Goal: Task Accomplishment & Management: Manage account settings

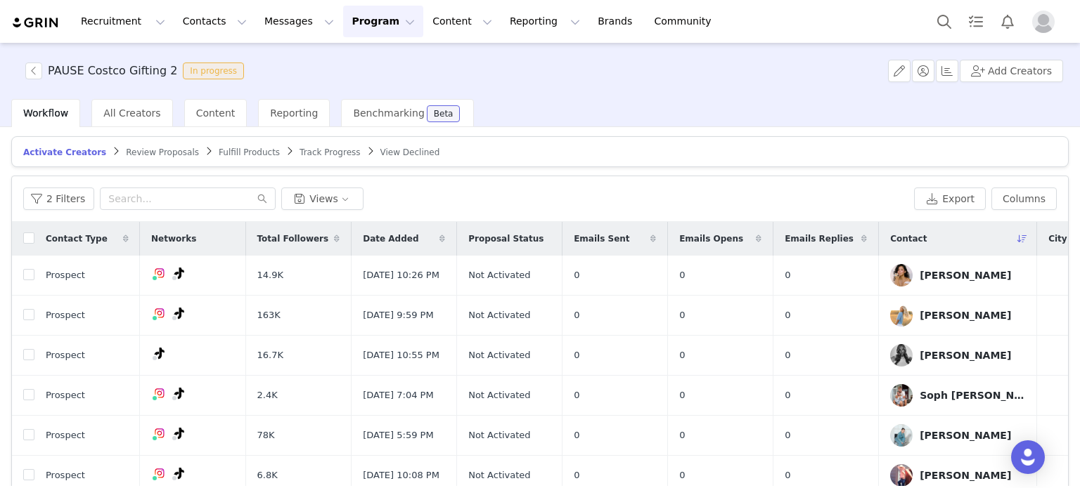
scroll to position [1, 0]
click at [215, 130] on div "Activate Creators Review Proposals Fulfill Products Track Progress View Decline…" at bounding box center [540, 306] width 1080 height 359
click at [212, 113] on span "Content" at bounding box center [215, 113] width 39 height 11
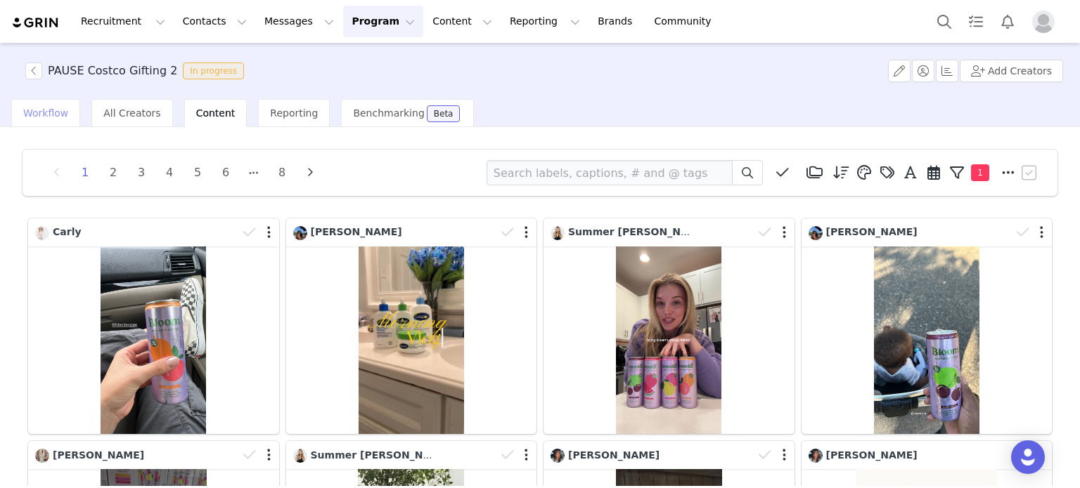
click at [43, 111] on span "Workflow" at bounding box center [45, 113] width 45 height 11
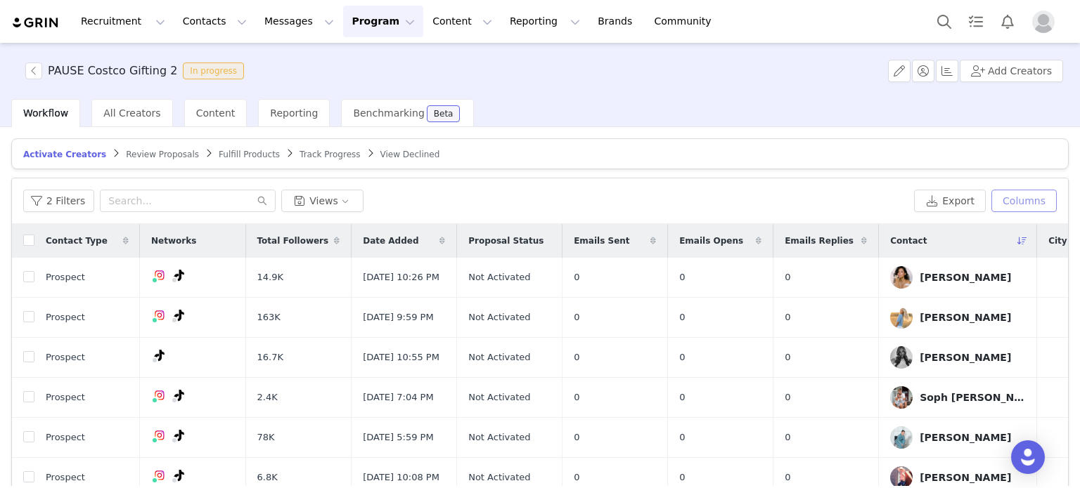
click at [1029, 193] on button "Columns" at bounding box center [1023, 201] width 65 height 22
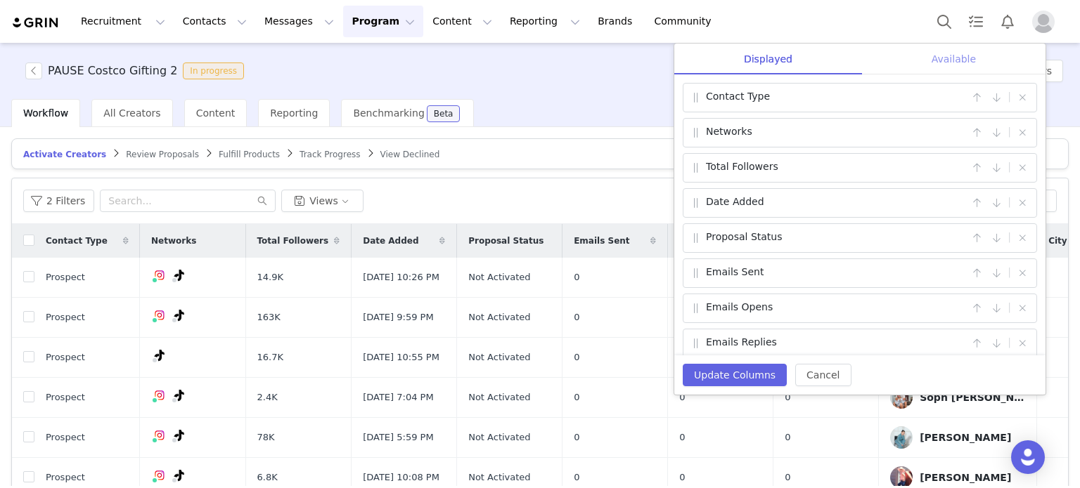
click at [967, 59] on div "Available" at bounding box center [953, 60] width 183 height 32
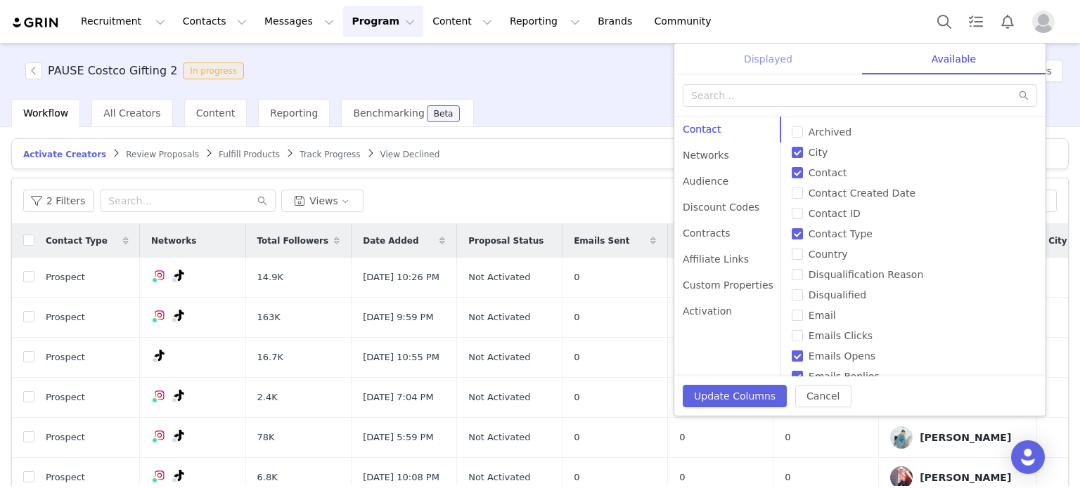
click at [782, 58] on div "Displayed" at bounding box center [768, 60] width 188 height 32
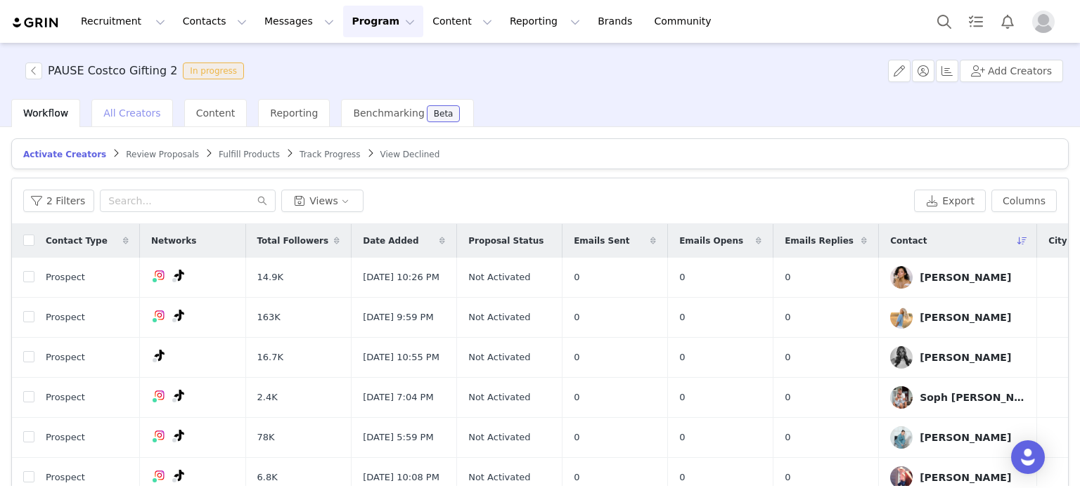
click at [123, 105] on div "All Creators" at bounding box center [131, 113] width 81 height 28
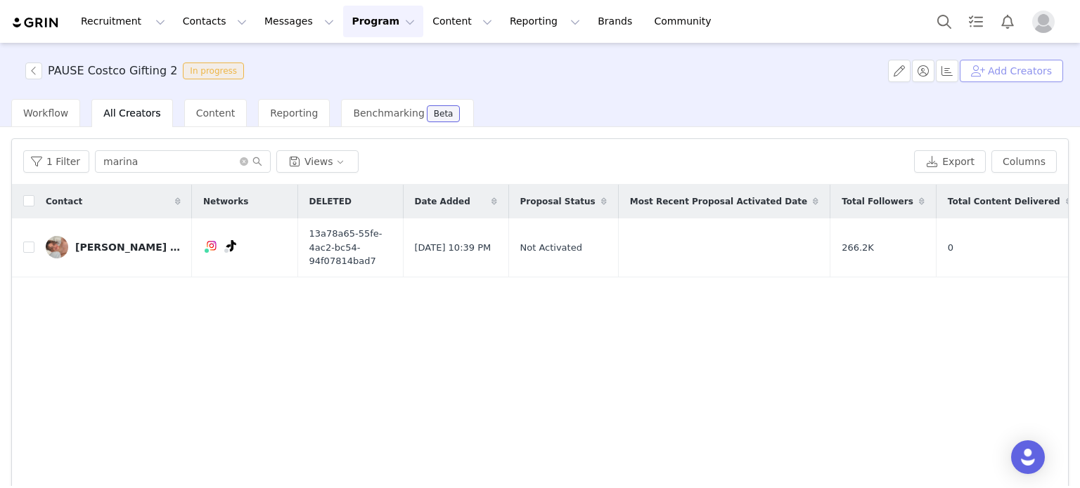
click at [1007, 76] on button "Add Creators" at bounding box center [1010, 71] width 103 height 22
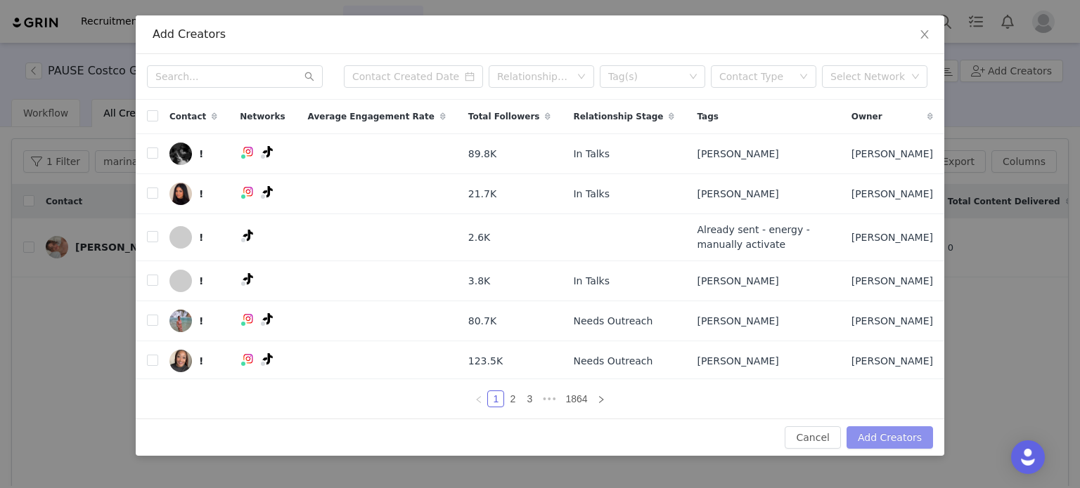
click at [877, 445] on button "Add Creators" at bounding box center [889, 438] width 86 height 22
click at [242, 65] on input "text" at bounding box center [235, 76] width 176 height 22
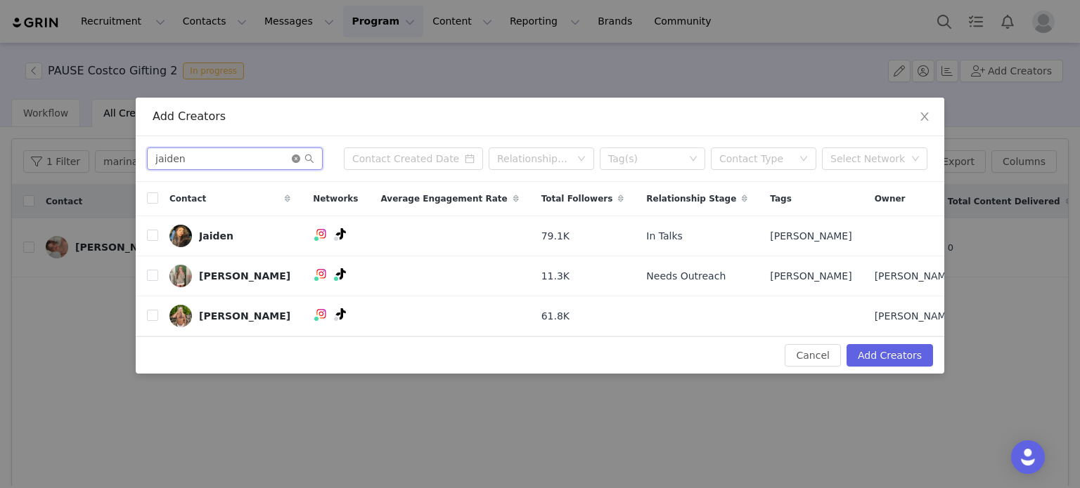
type input "jaiden"
click at [292, 161] on icon "icon: close-circle" at bounding box center [296, 159] width 8 height 8
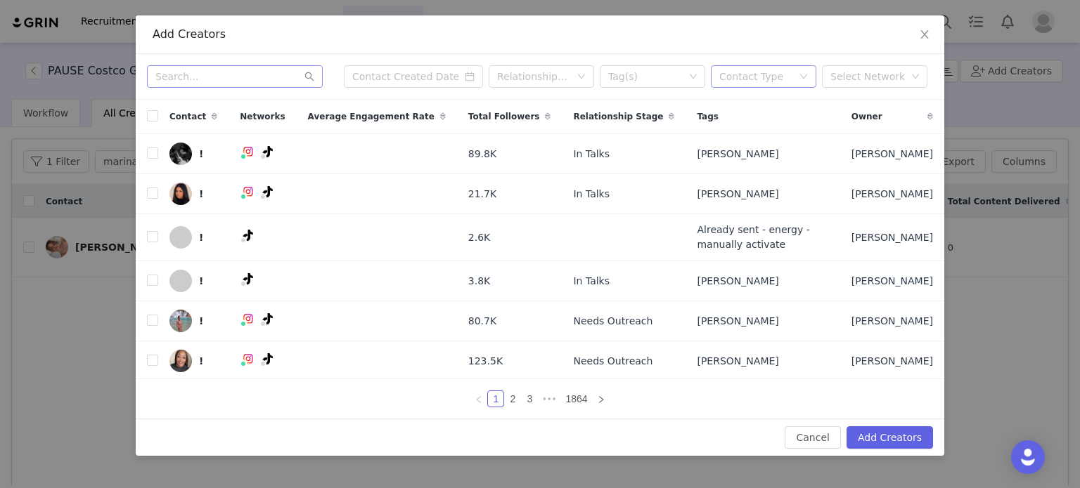
click at [760, 73] on div "Contact Type" at bounding box center [755, 77] width 73 height 14
click at [693, 44] on div "Add Creators" at bounding box center [540, 34] width 808 height 39
